Goal: Information Seeking & Learning: Learn about a topic

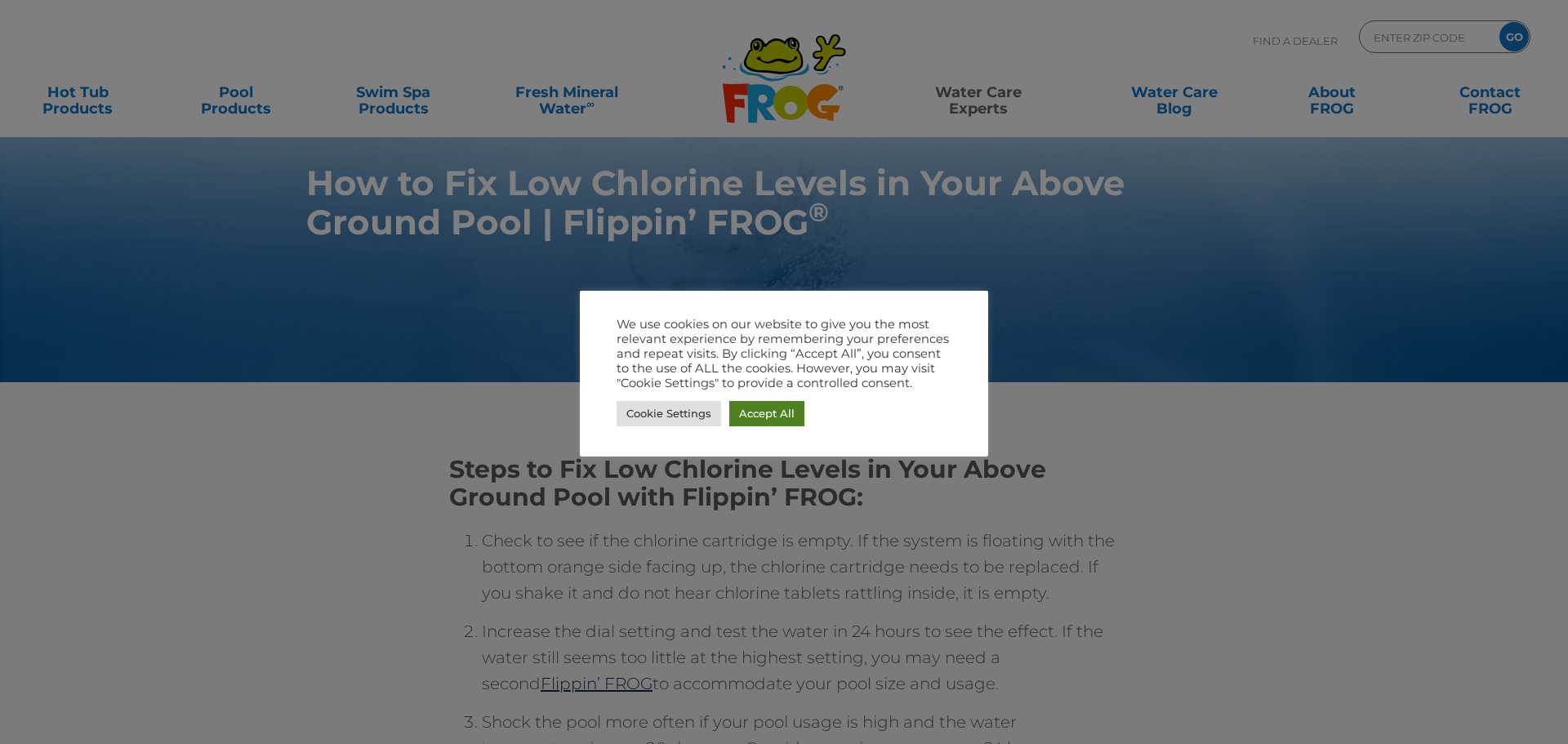
click at [744, 417] on link "Accept All" at bounding box center [766, 414] width 75 height 25
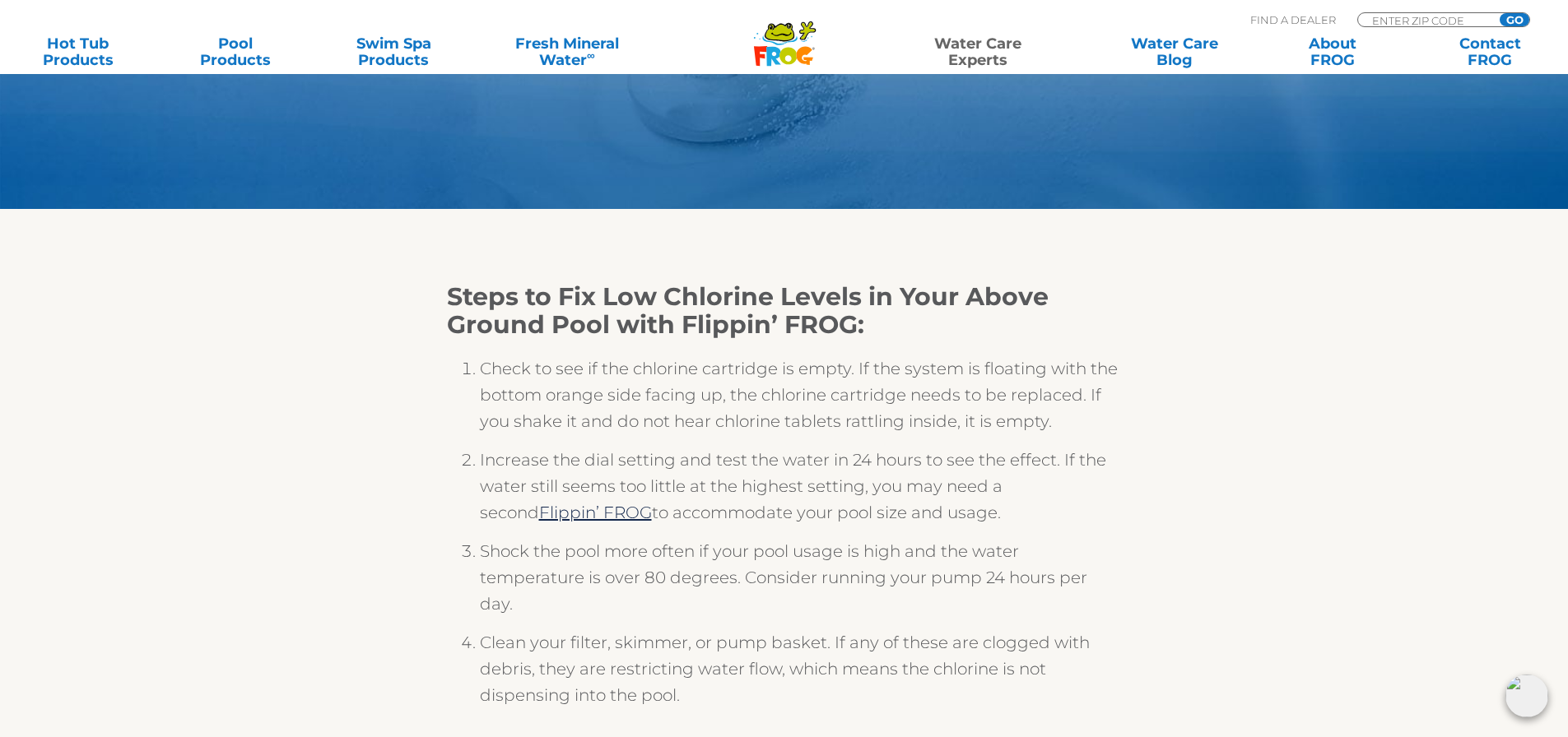
scroll to position [329, 0]
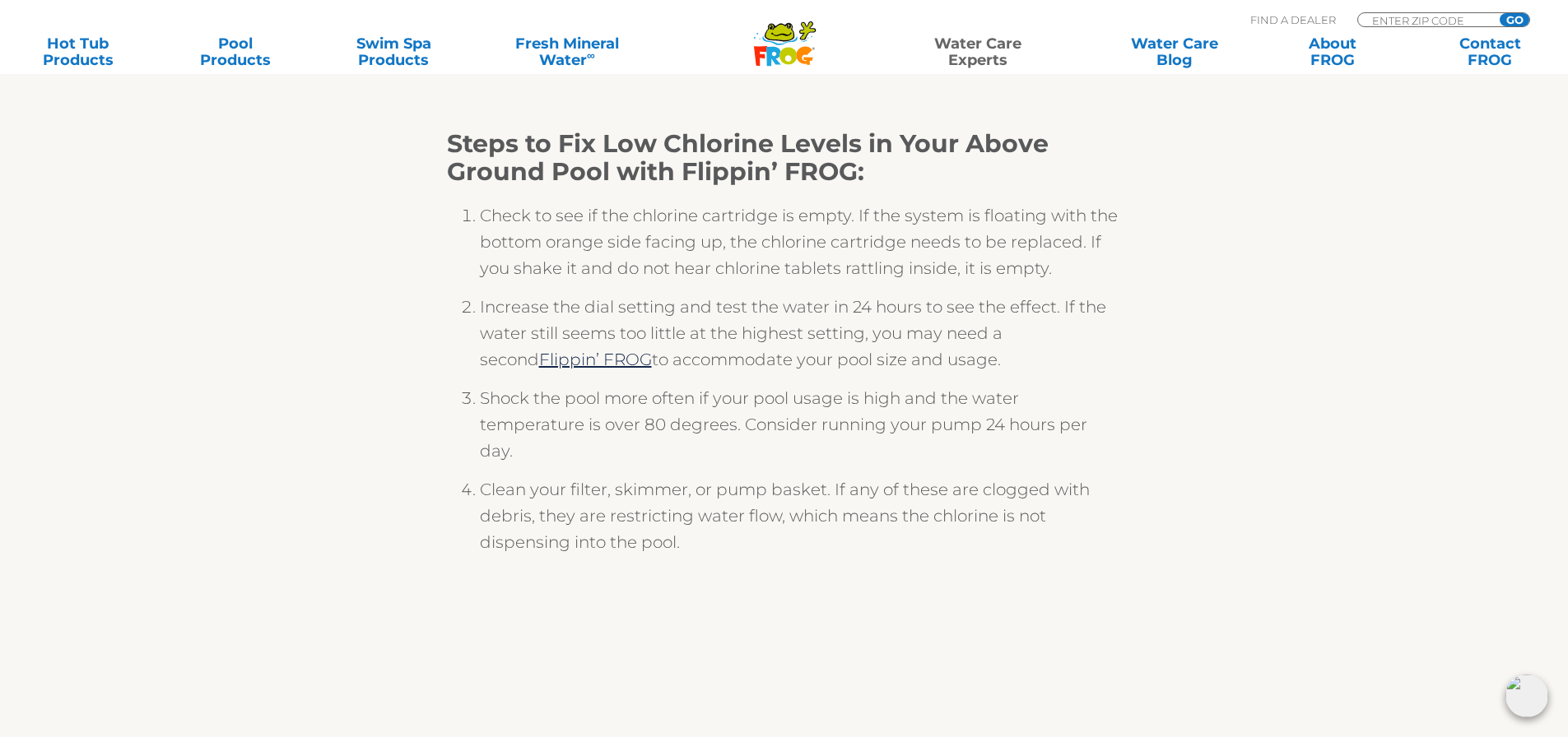
click at [1339, 407] on section "Steps to Fix Low Chlorine Levels in Your Above Ground Pool with Flippin’ FROG: …" at bounding box center [784, 524] width 1581 height 935
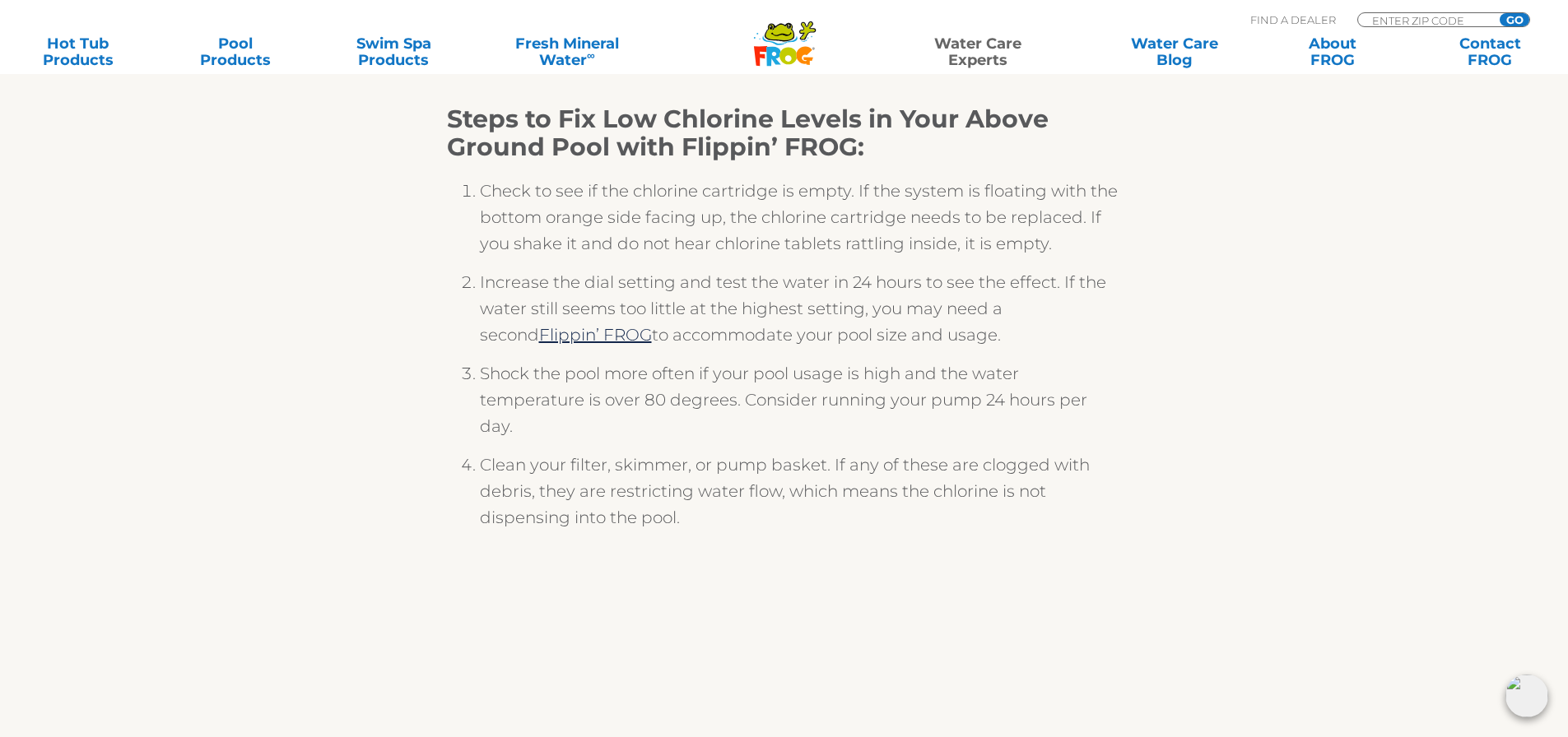
scroll to position [358, 0]
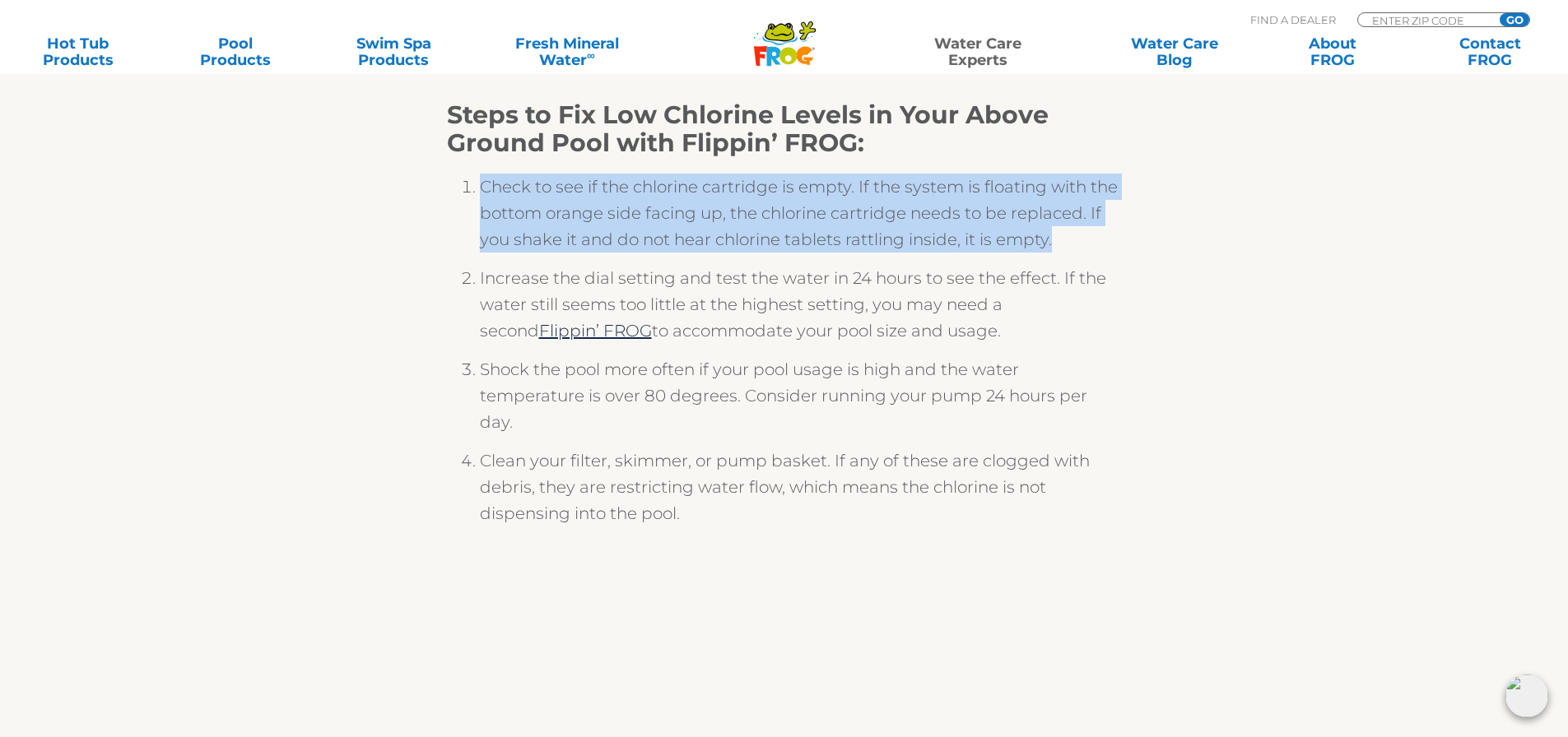
drag, startPoint x: 480, startPoint y: 185, endPoint x: 1119, endPoint y: 245, distance: 641.8
click at [1119, 245] on li "Check to see if the chlorine cartridge is empty. If the system is floating with…" at bounding box center [801, 219] width 642 height 91
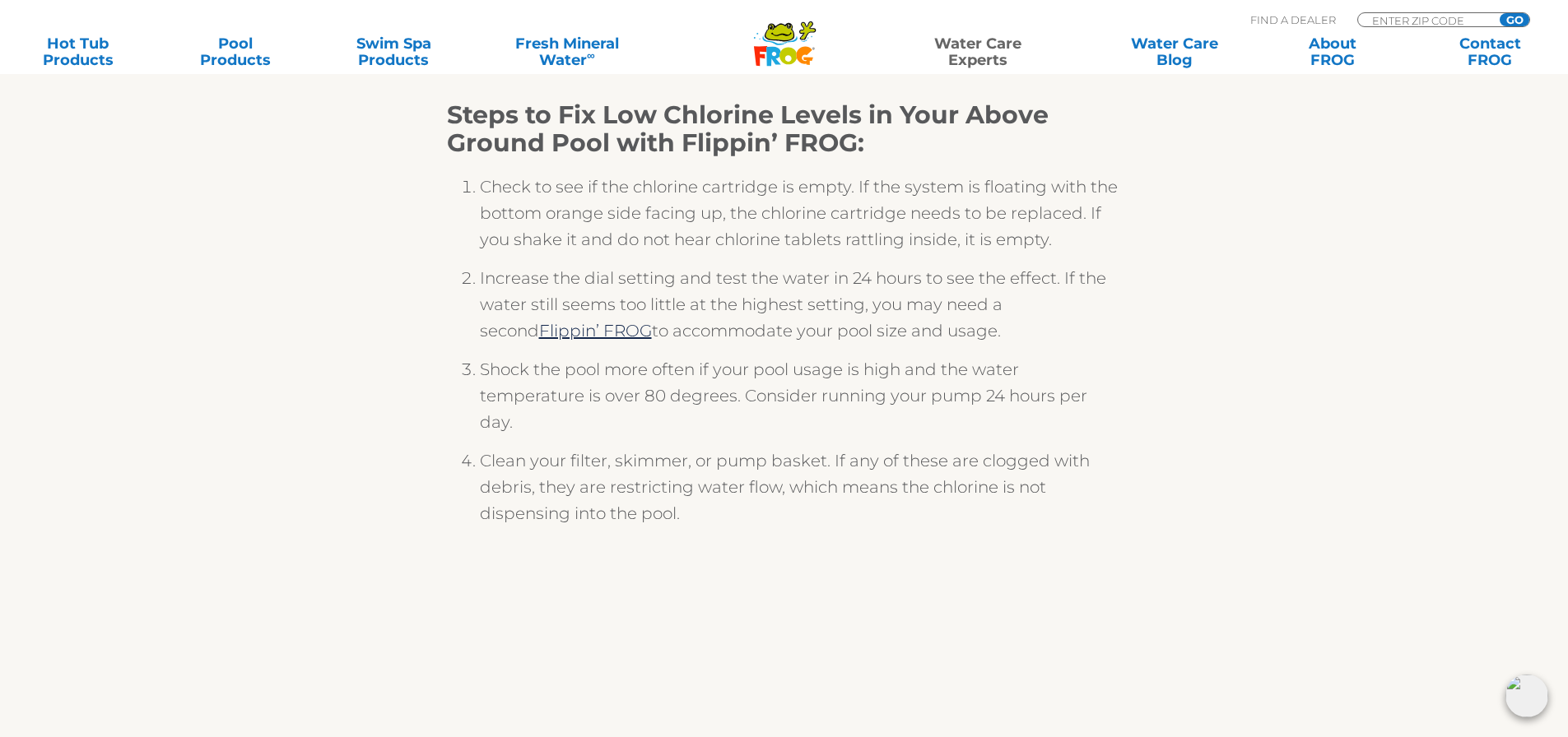
click at [1137, 276] on div "Steps to Fix Low Chlorine Levels in Your Above Ground Pool with Flippin’ FROG: …" at bounding box center [784, 522] width 1013 height 881
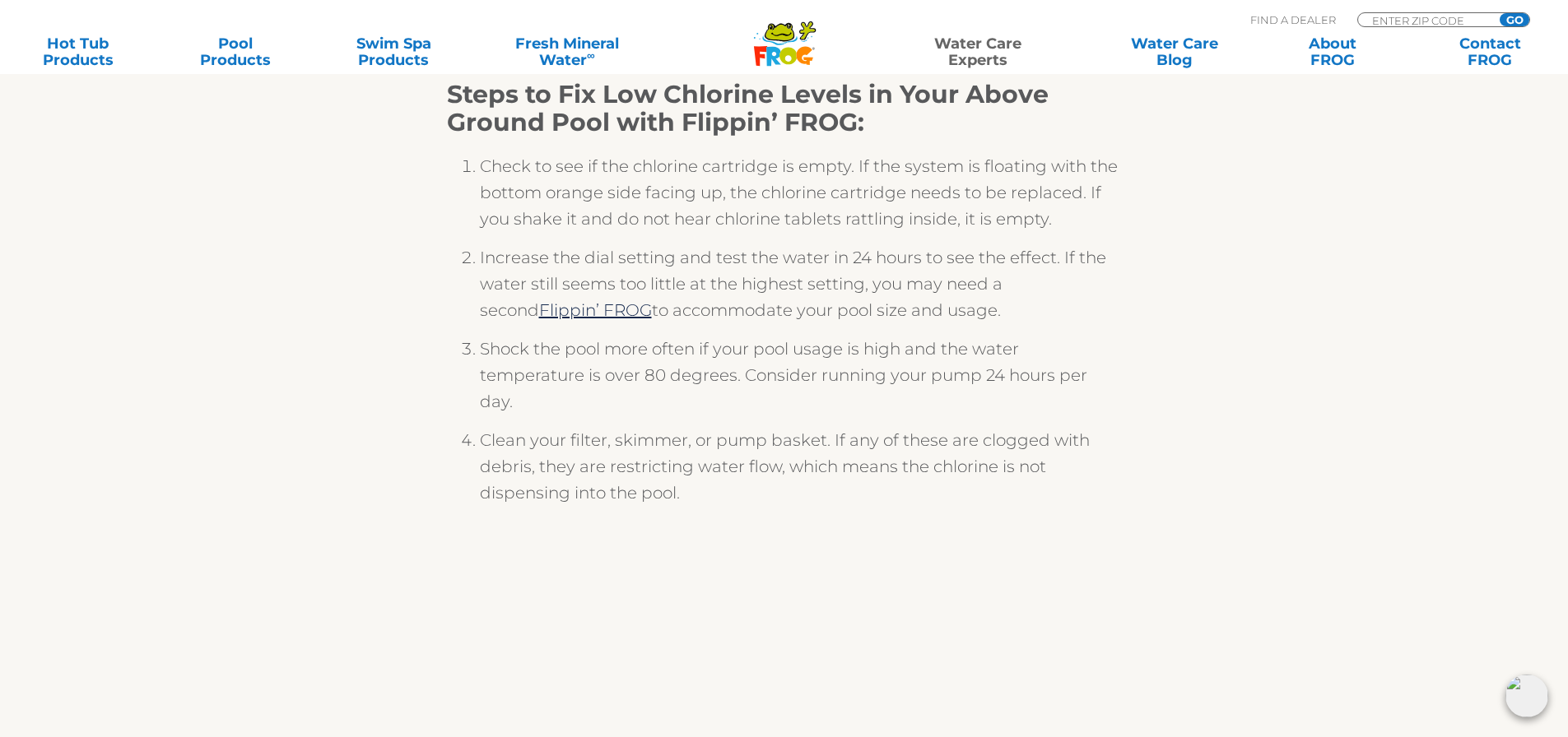
scroll to position [371, 0]
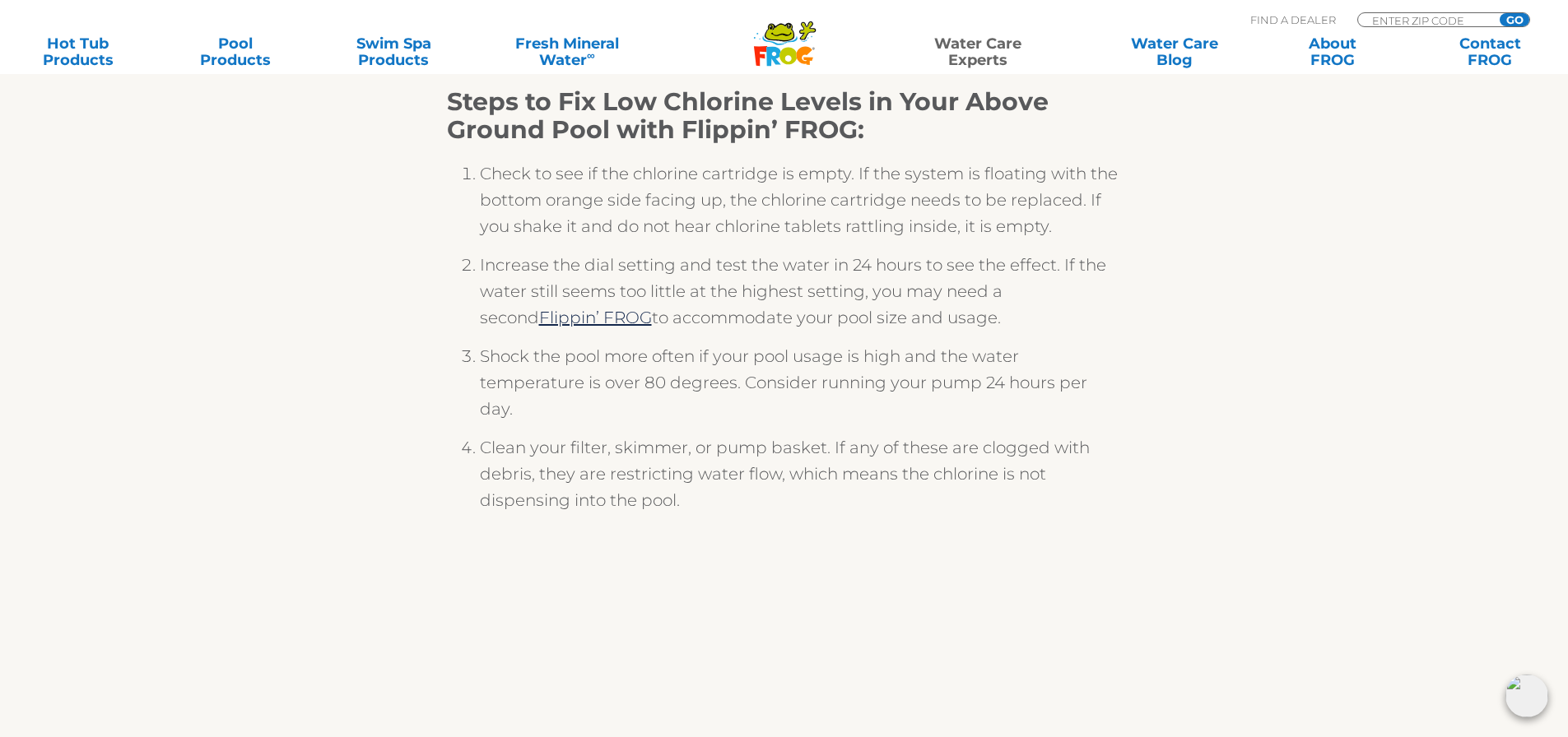
click at [1314, 409] on section "Steps to Fix Low Chlorine Levels in Your Above Ground Pool with Flippin’ FROG: …" at bounding box center [784, 481] width 1581 height 935
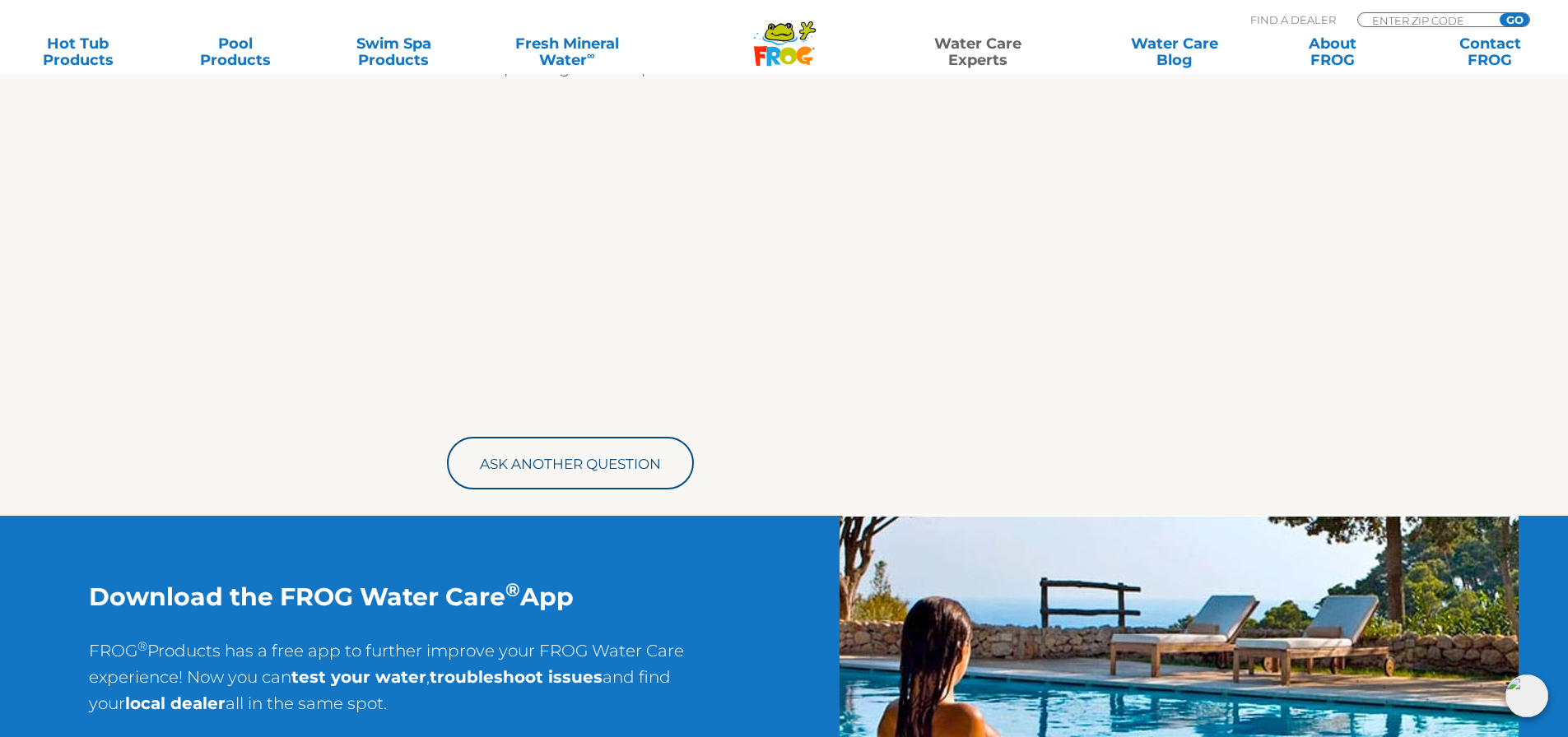
scroll to position [0, 0]
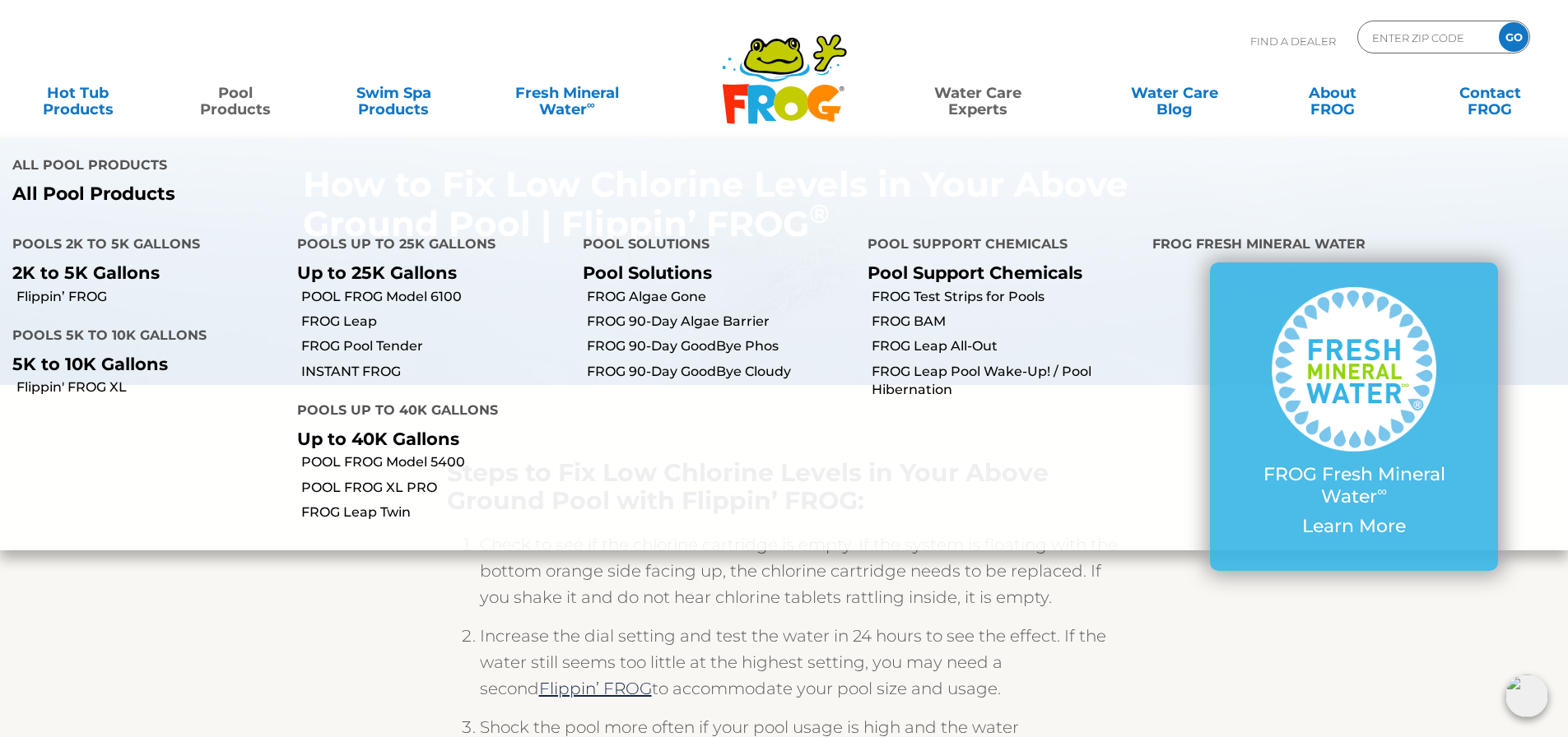
click at [96, 374] on li "Flippin' FROG XL" at bounding box center [142, 386] width 285 height 25
click at [91, 378] on link "Flippin' FROG XL" at bounding box center [151, 387] width 269 height 18
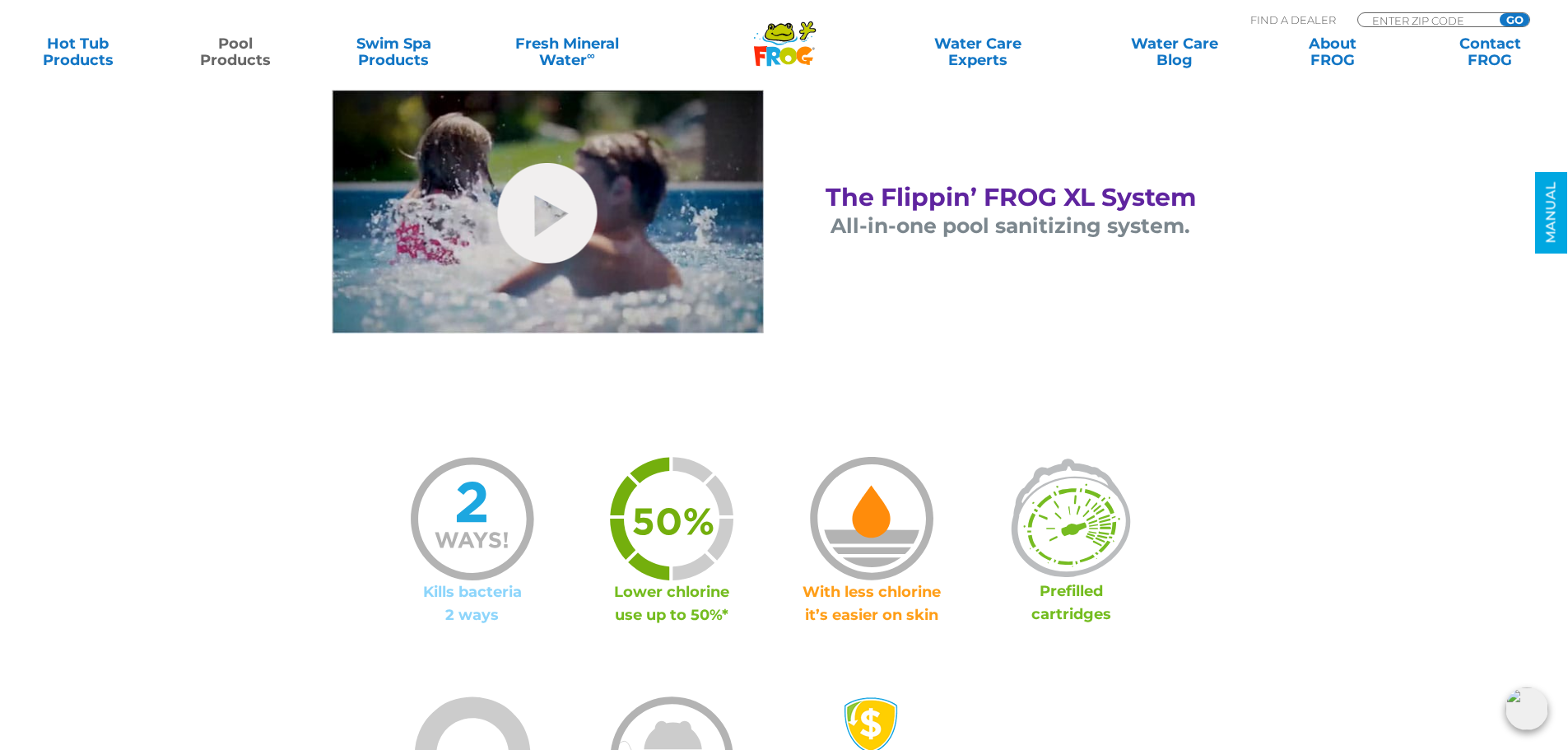
scroll to position [1235, 0]
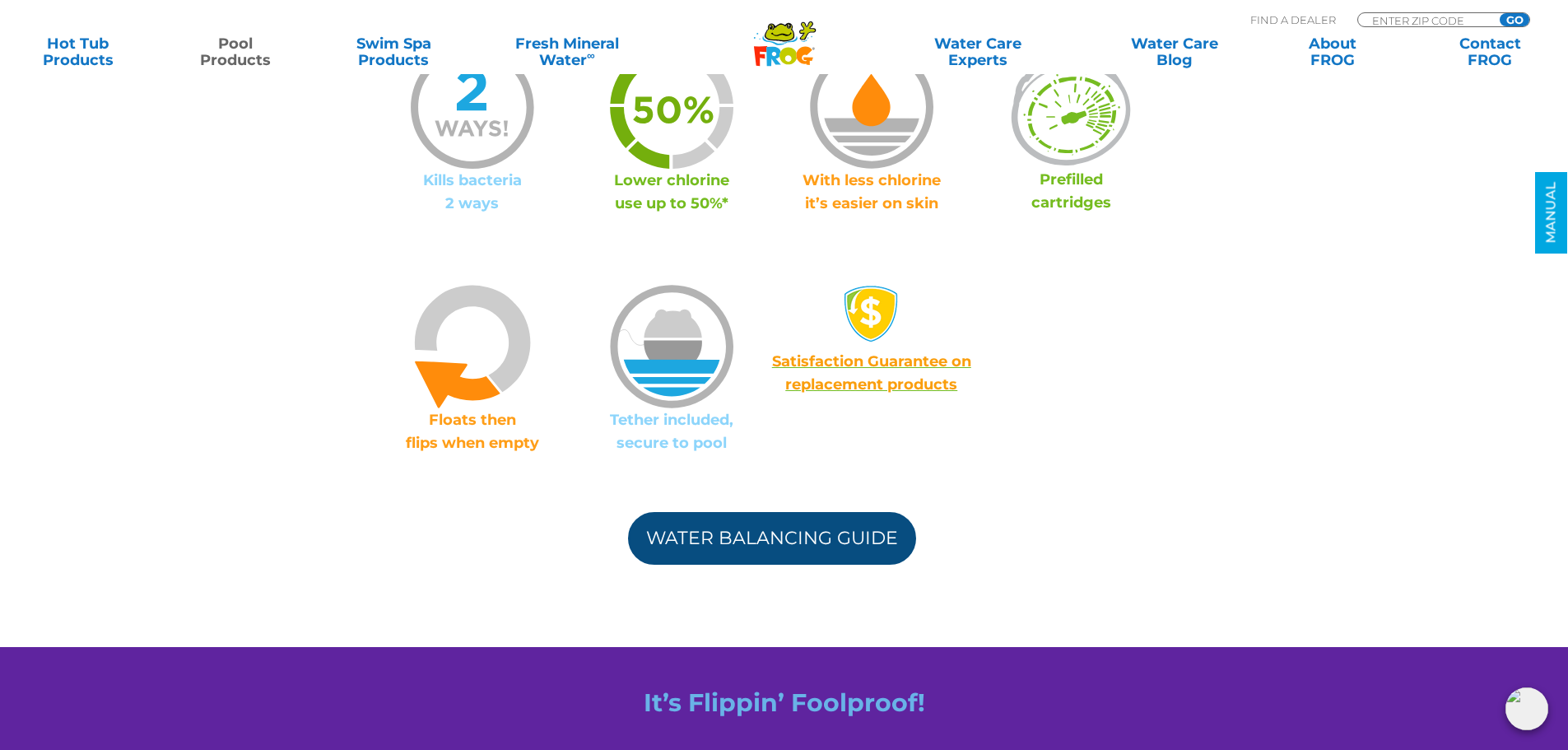
click at [790, 534] on link "Water Balancing Guide" at bounding box center [773, 538] width 289 height 52
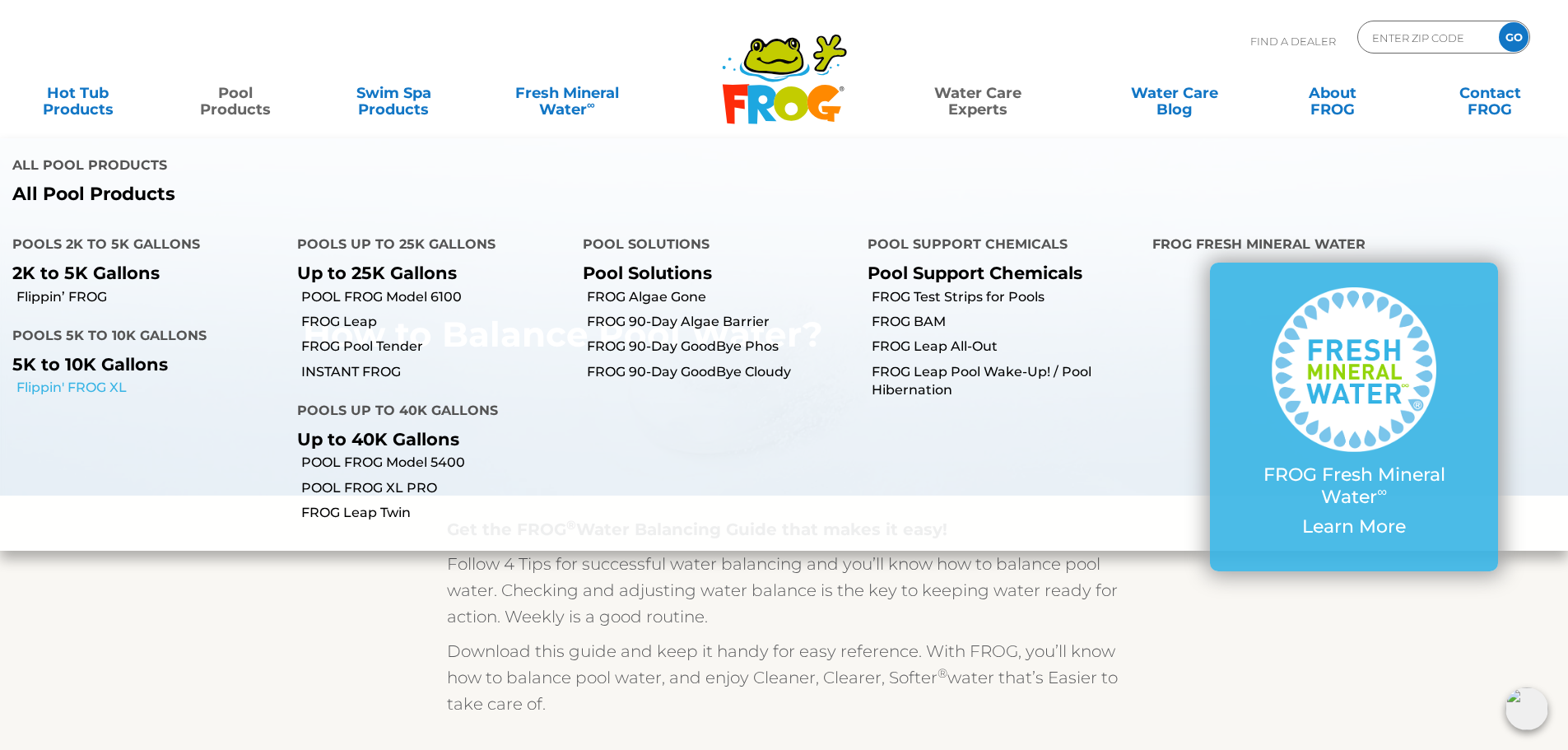
click at [150, 378] on link "Flippin' FROG XL" at bounding box center [151, 387] width 269 height 18
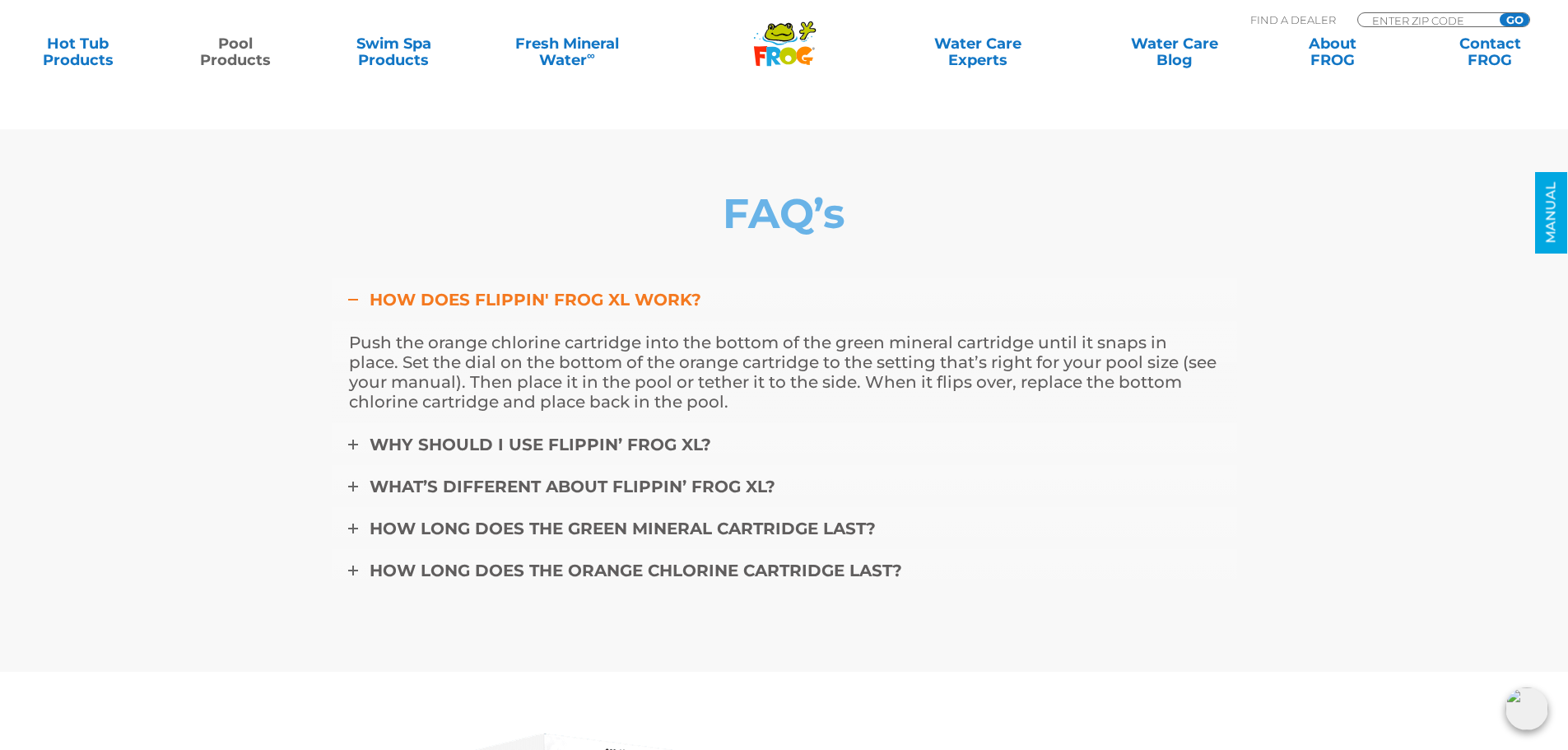
scroll to position [5843, 0]
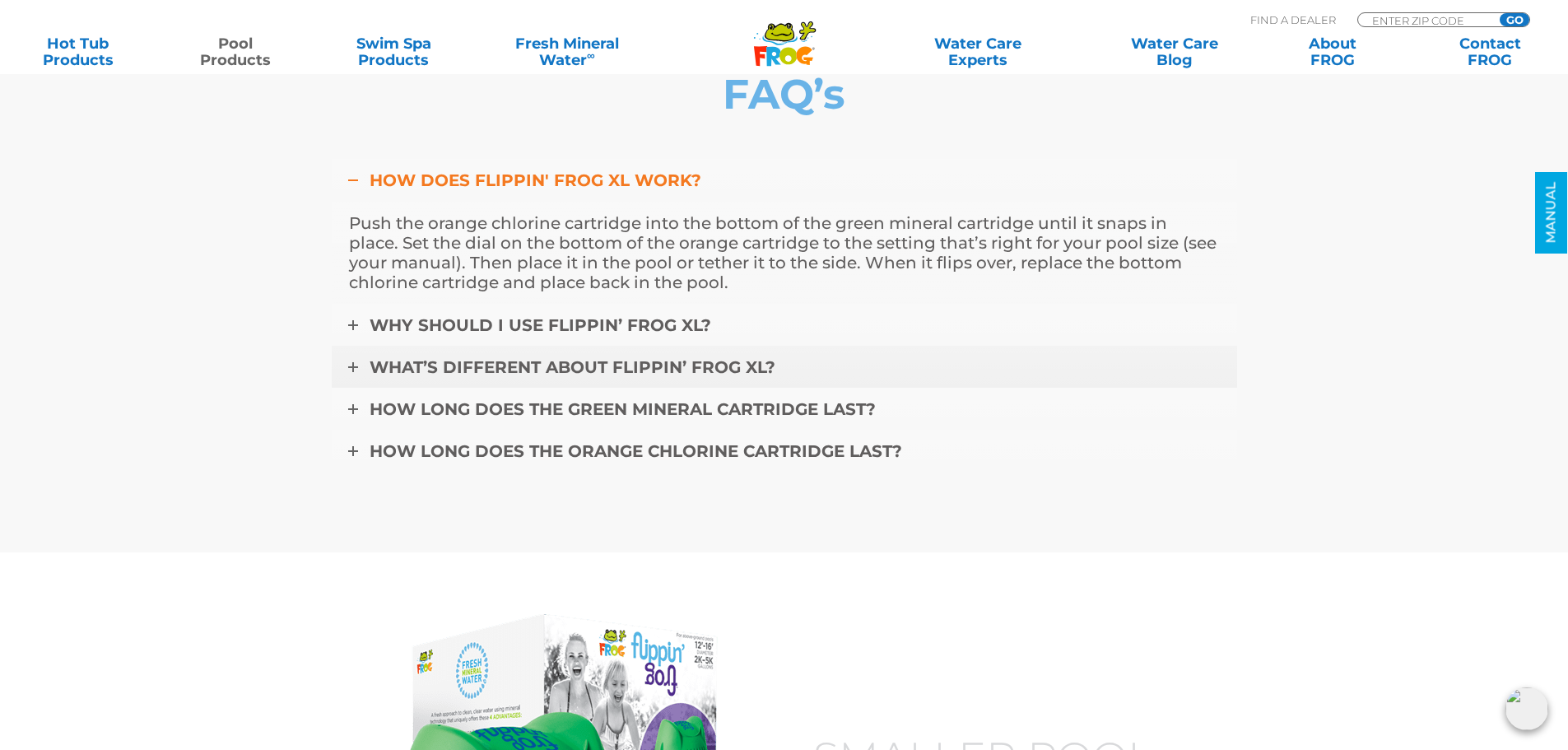
drag, startPoint x: 550, startPoint y: 293, endPoint x: 560, endPoint y: 294, distance: 10.0
click at [550, 303] on link "Why should I use Flippin’ FROG XL?" at bounding box center [784, 324] width 905 height 42
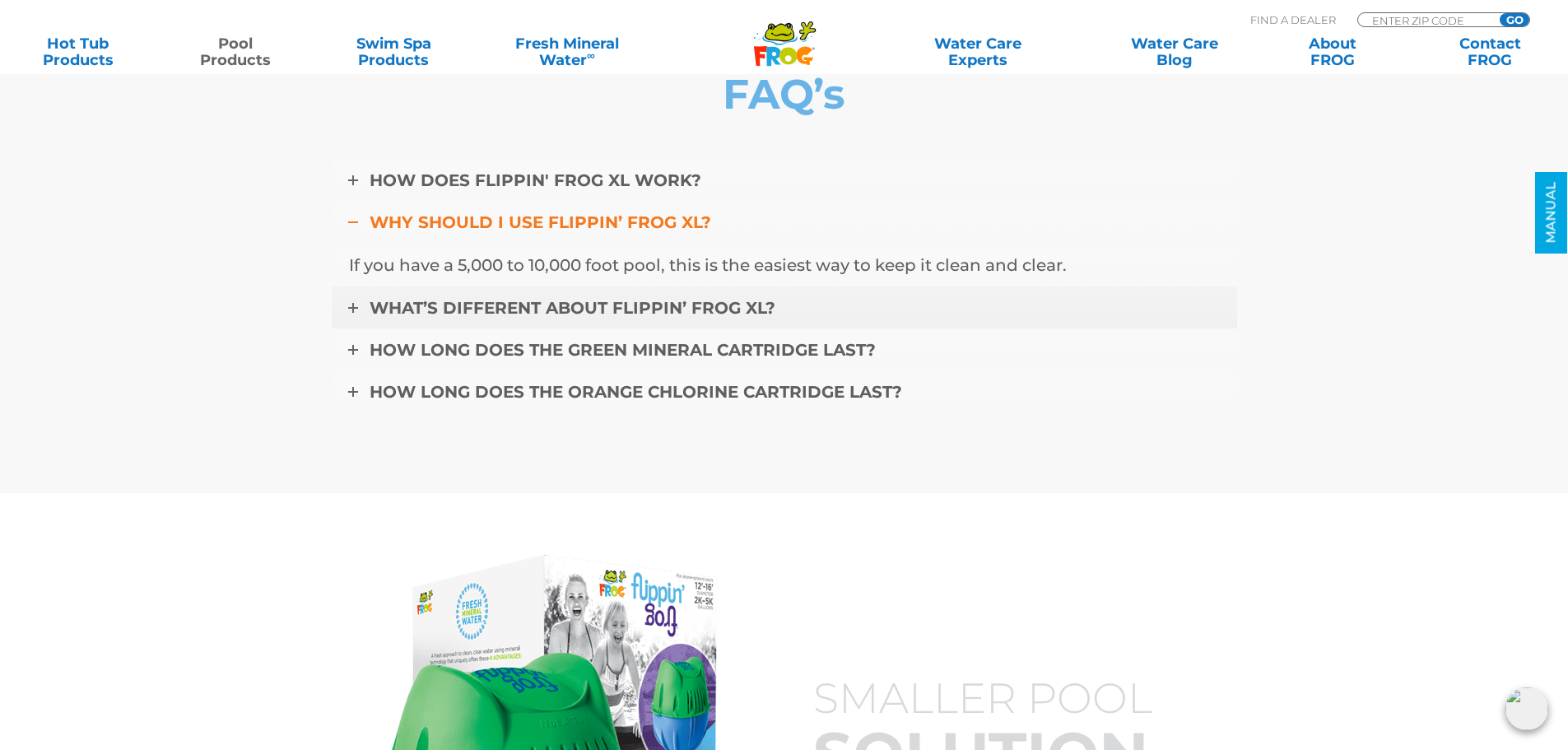
click at [738, 287] on link "What’s different about Flippin’ FROG XL?" at bounding box center [784, 307] width 905 height 42
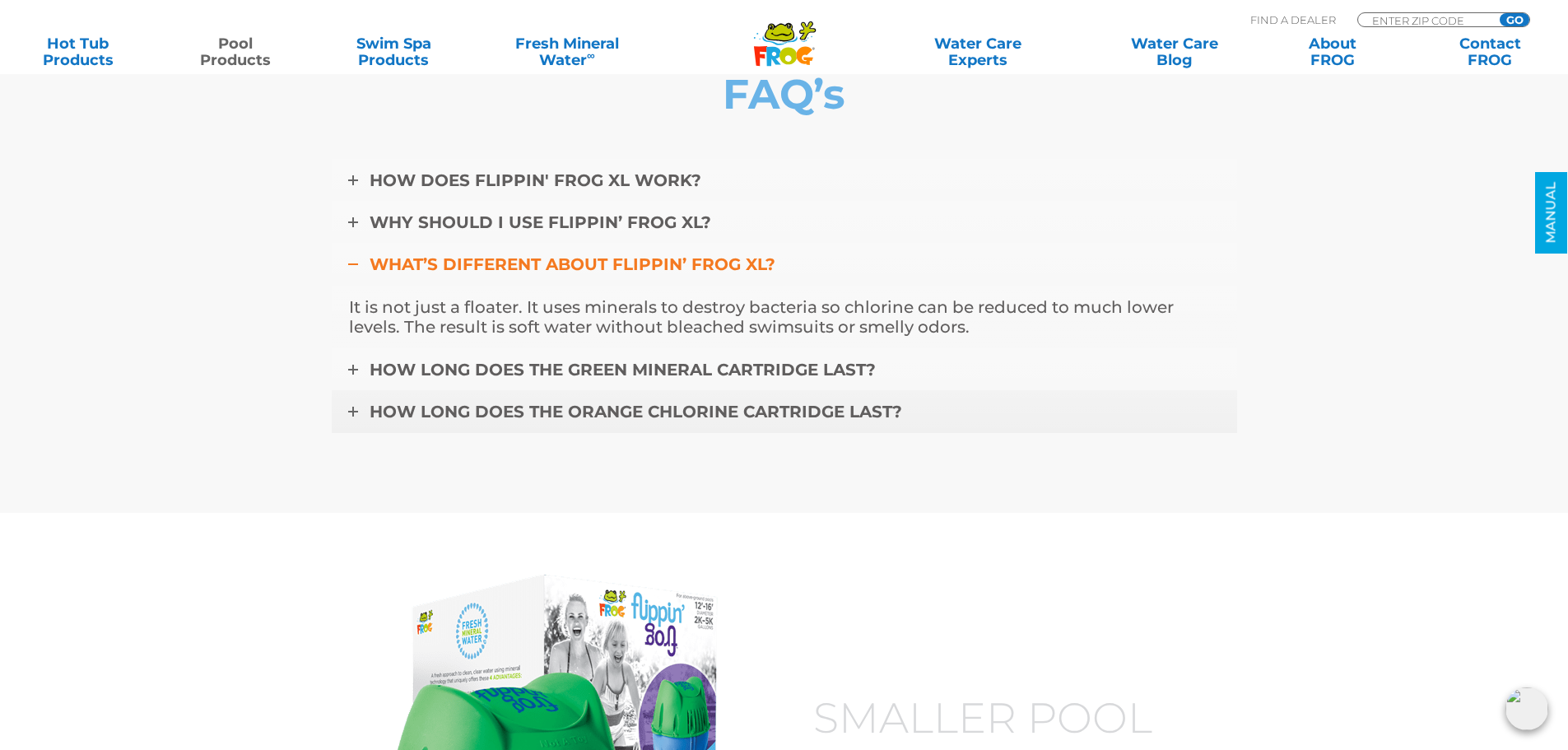
click at [731, 402] on span "How long does the orange chlorine cartridge last?" at bounding box center [635, 412] width 533 height 20
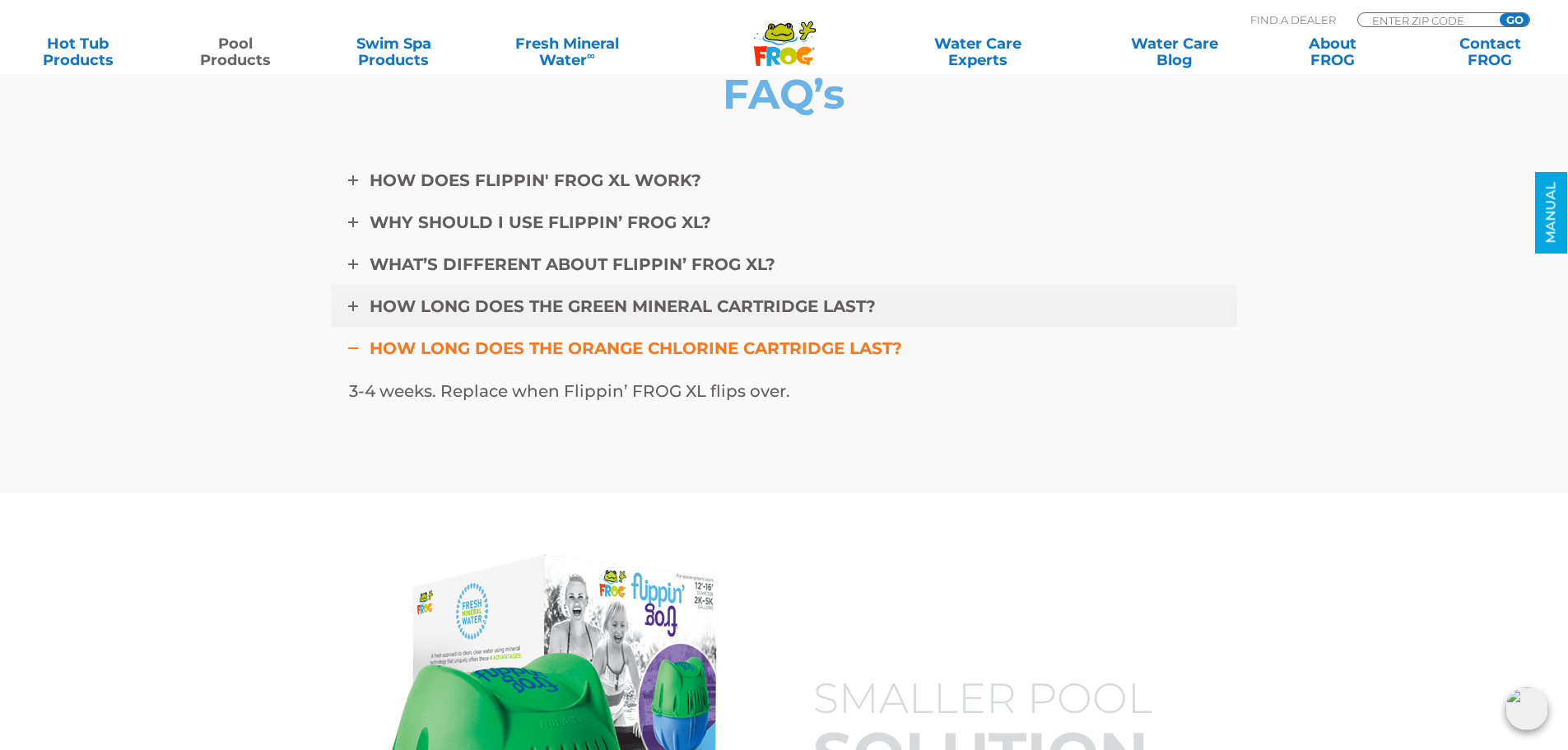
click at [751, 285] on link "How long does the green mineral cartridge last?" at bounding box center [784, 305] width 905 height 42
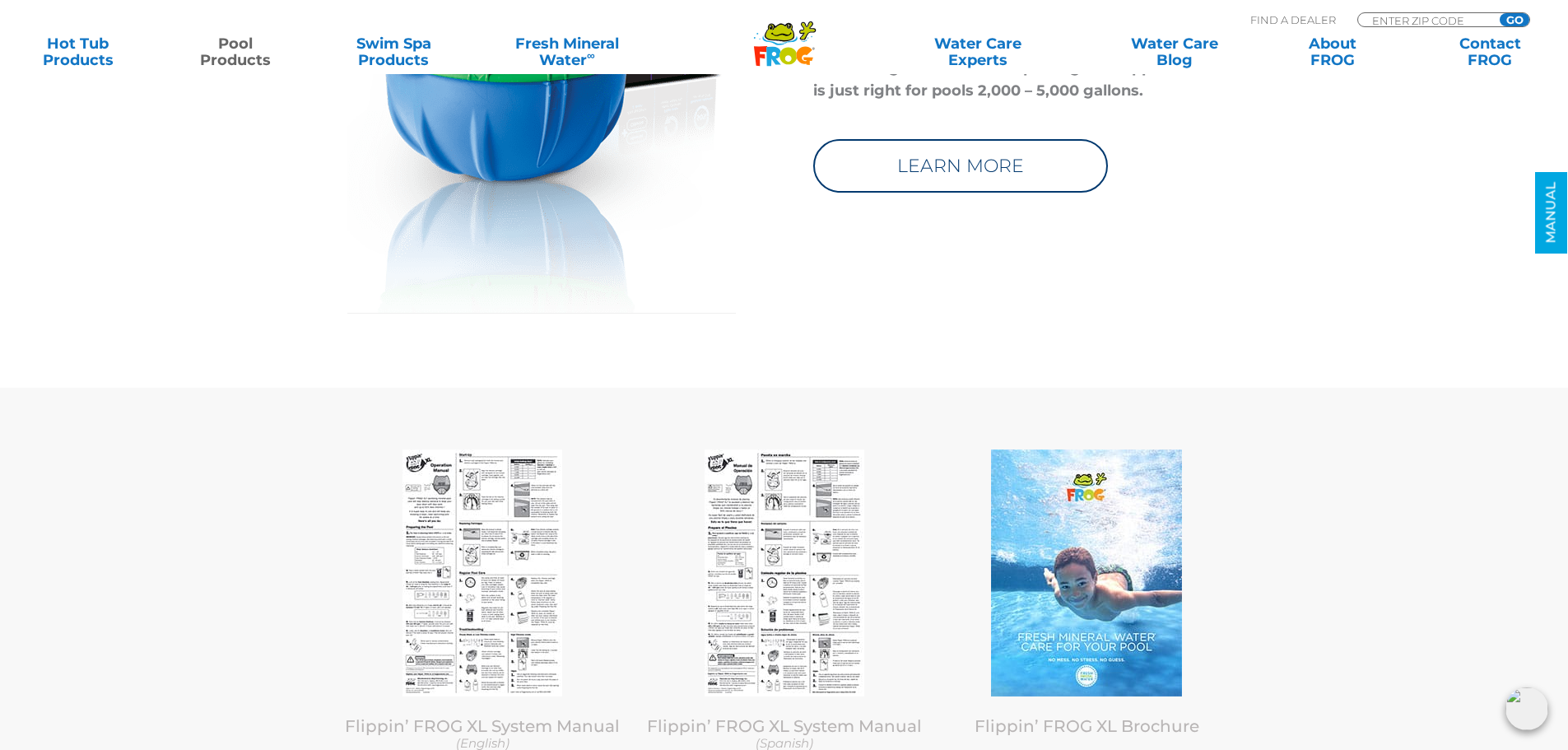
scroll to position [6583, 0]
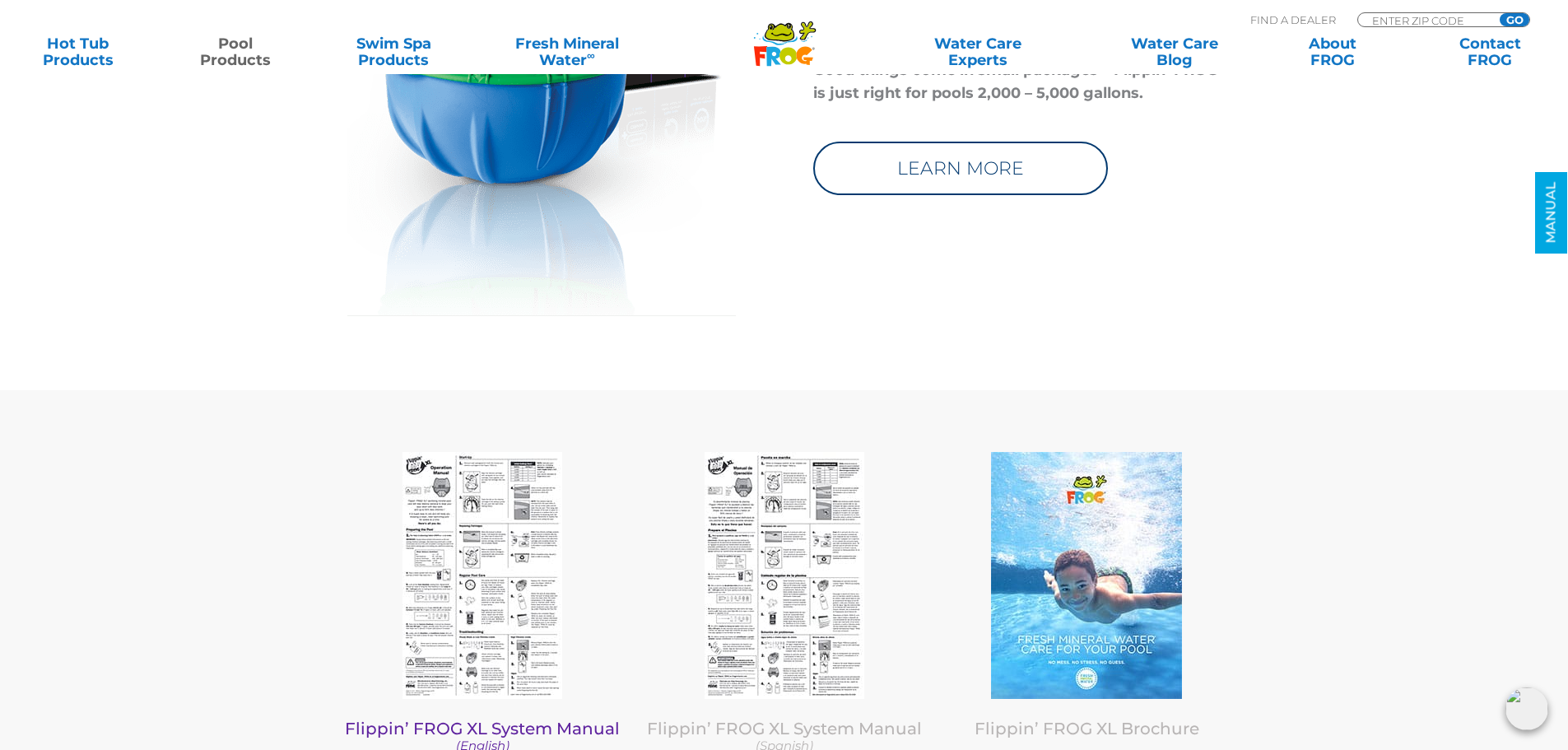
click at [458, 491] on img at bounding box center [482, 575] width 160 height 247
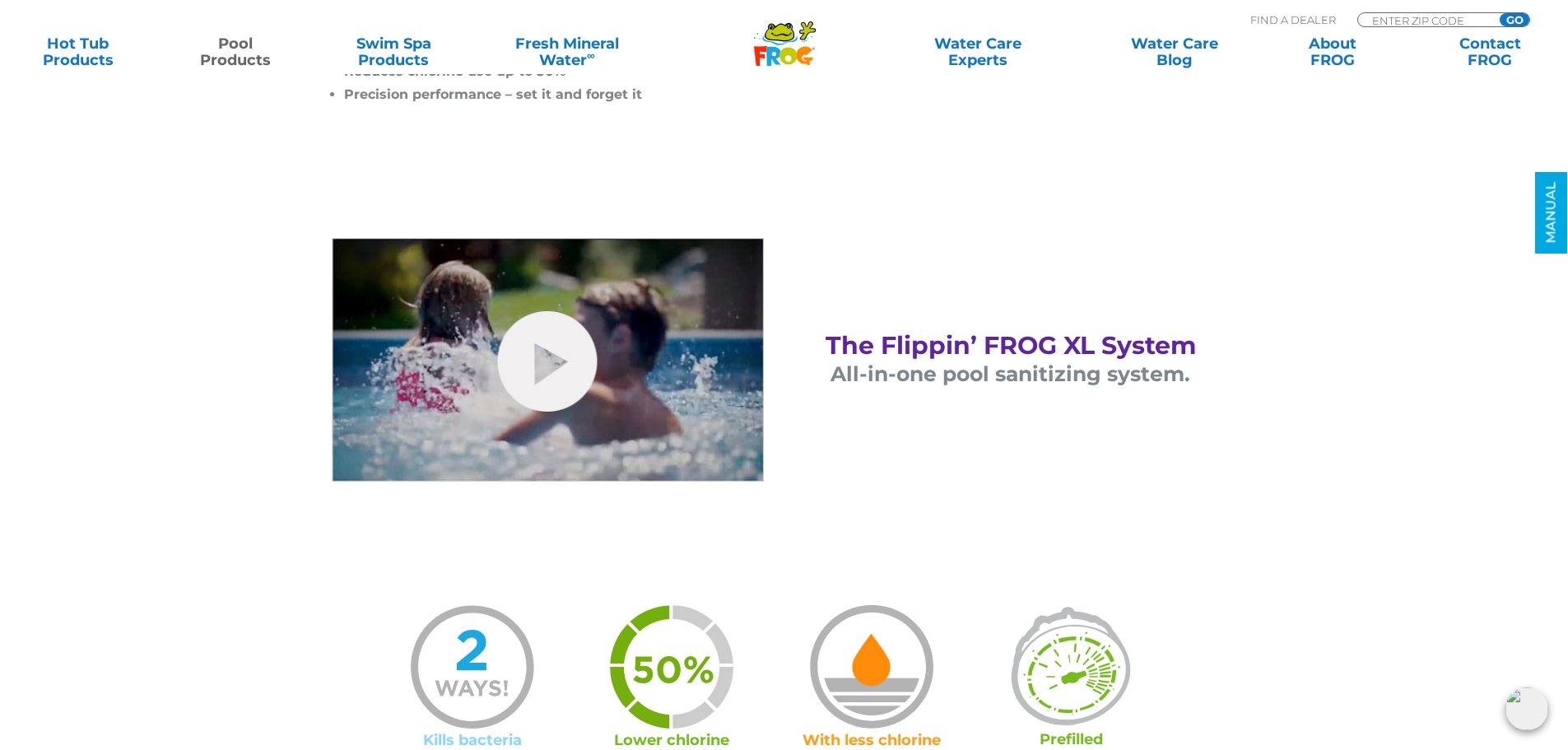
scroll to position [0, 0]
